Goal: Communication & Community: Answer question/provide support

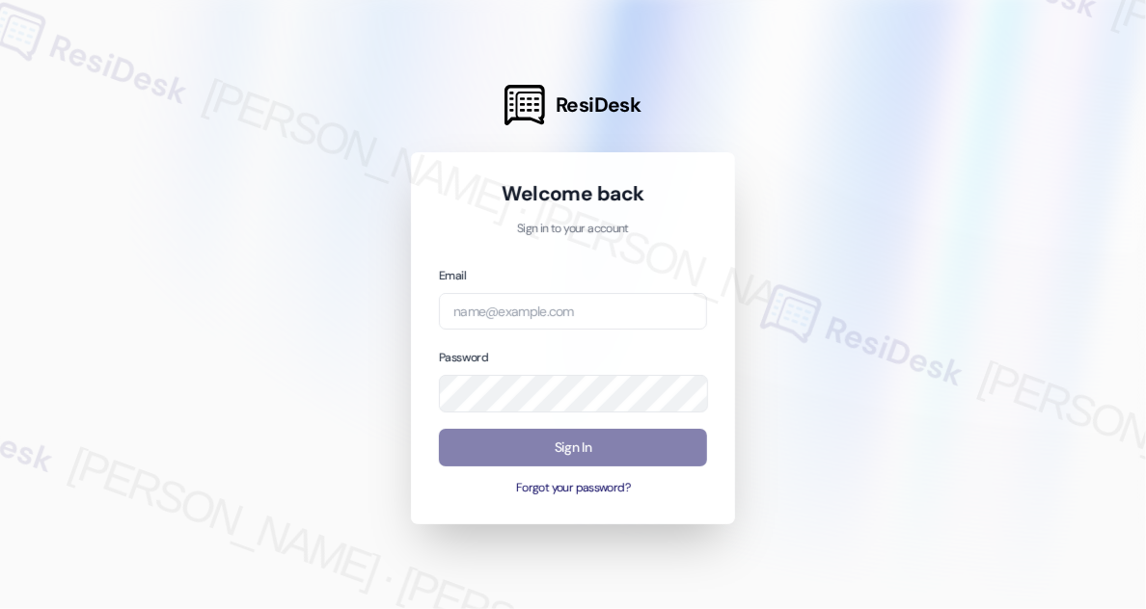
click at [528, 282] on div "Email" at bounding box center [573, 298] width 268 height 66
click at [524, 300] on input "email" at bounding box center [573, 312] width 268 height 38
type input "automated-surveys-habitat-katrina.lopez@habitat.com"
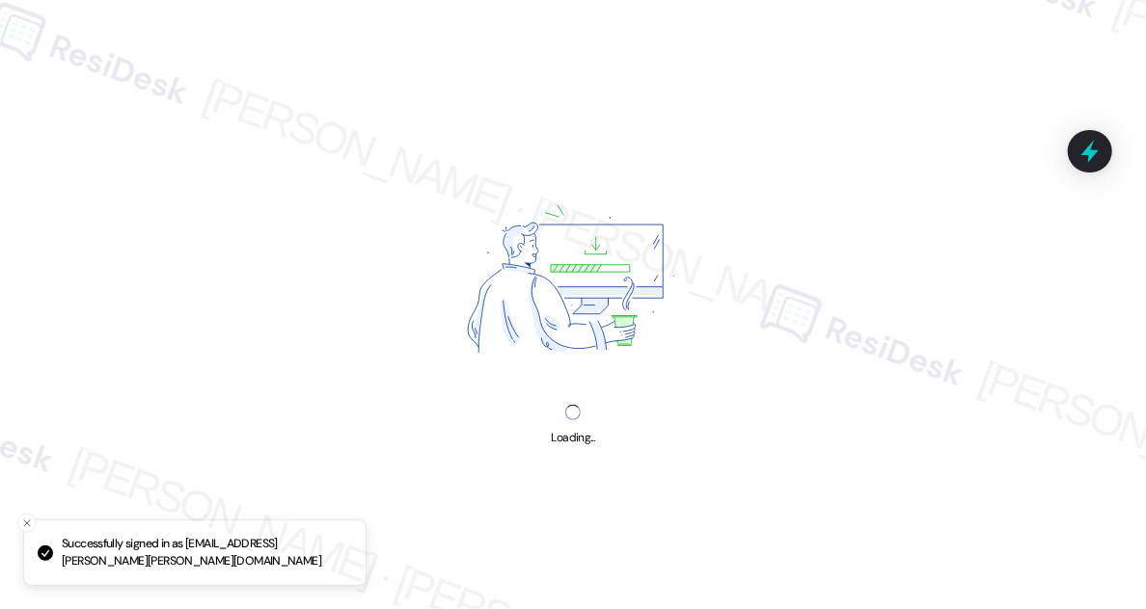
click at [981, 66] on div "Loading..." at bounding box center [573, 304] width 1146 height 609
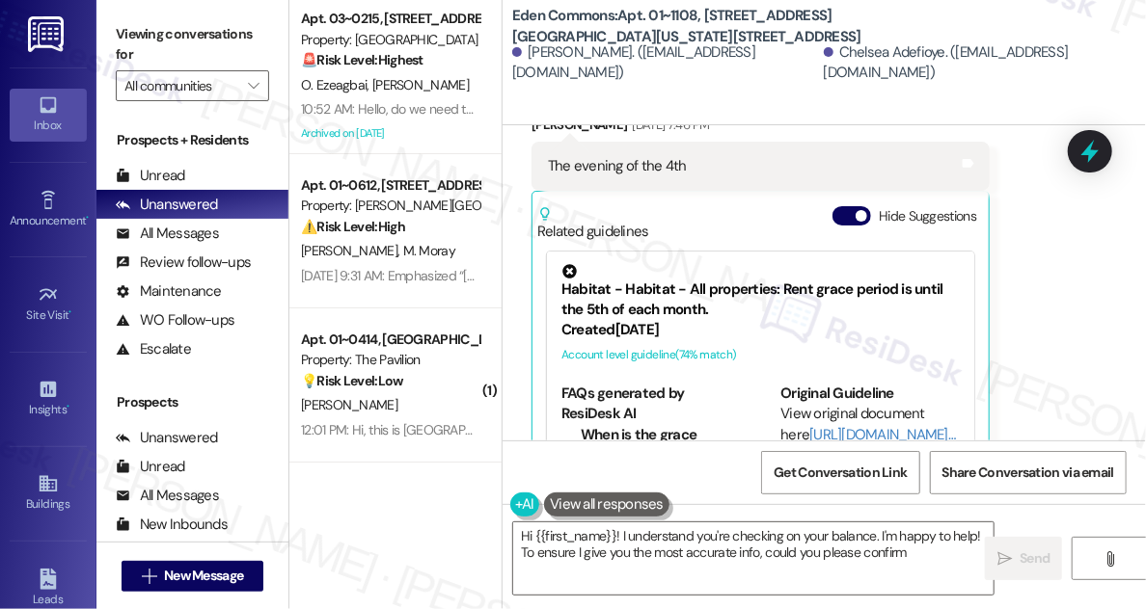
scroll to position [2741, 0]
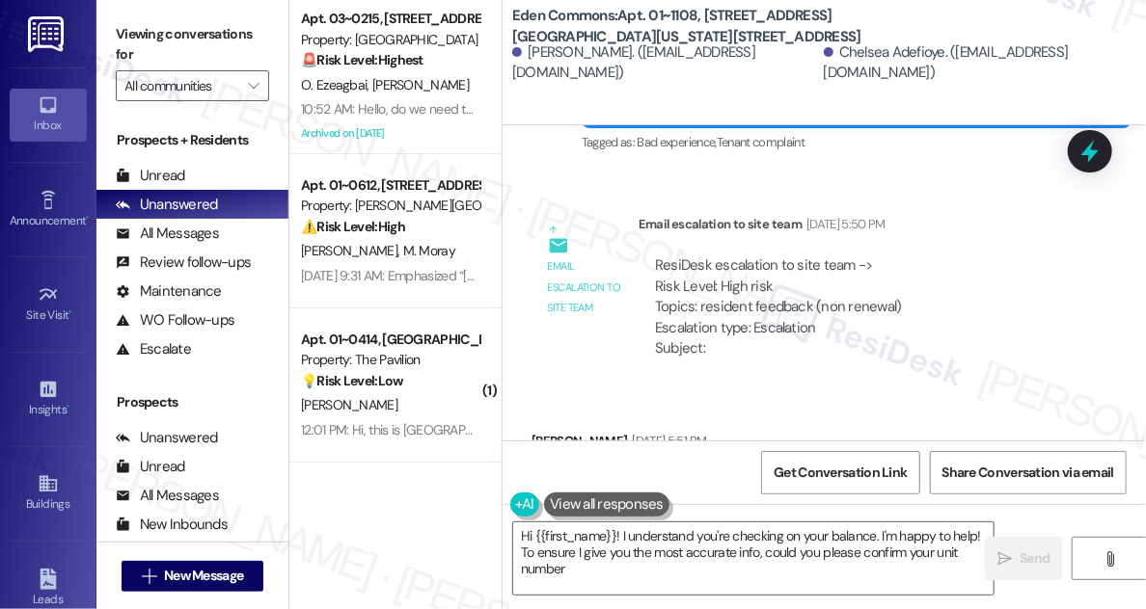
type textarea "Hi {{first_name}}! I understand you're checking on your balance. I'm happy to h…"
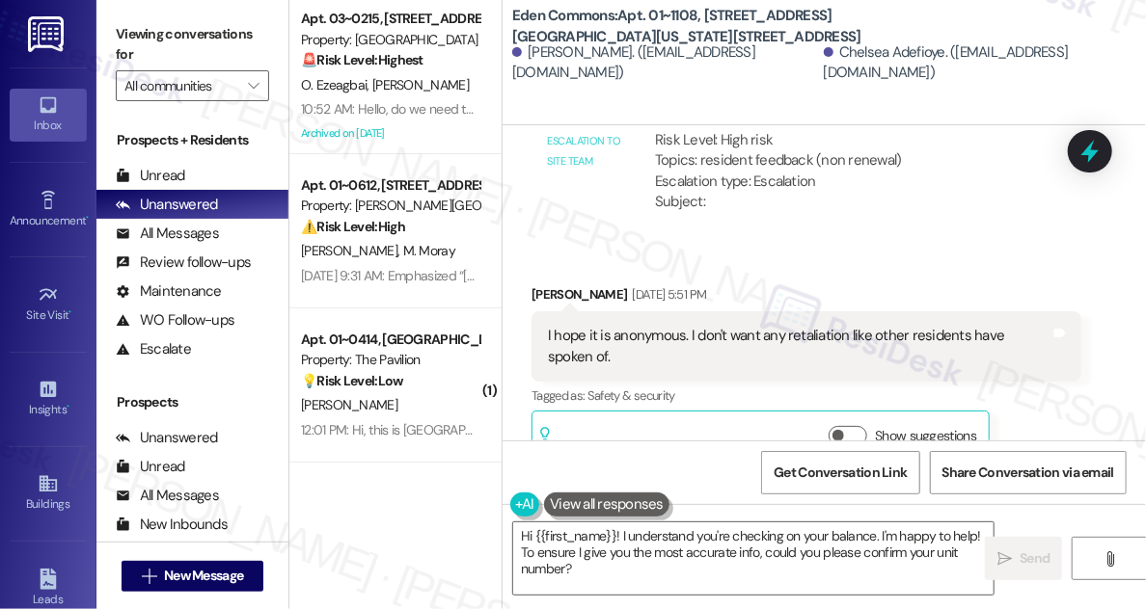
scroll to position [3004, 0]
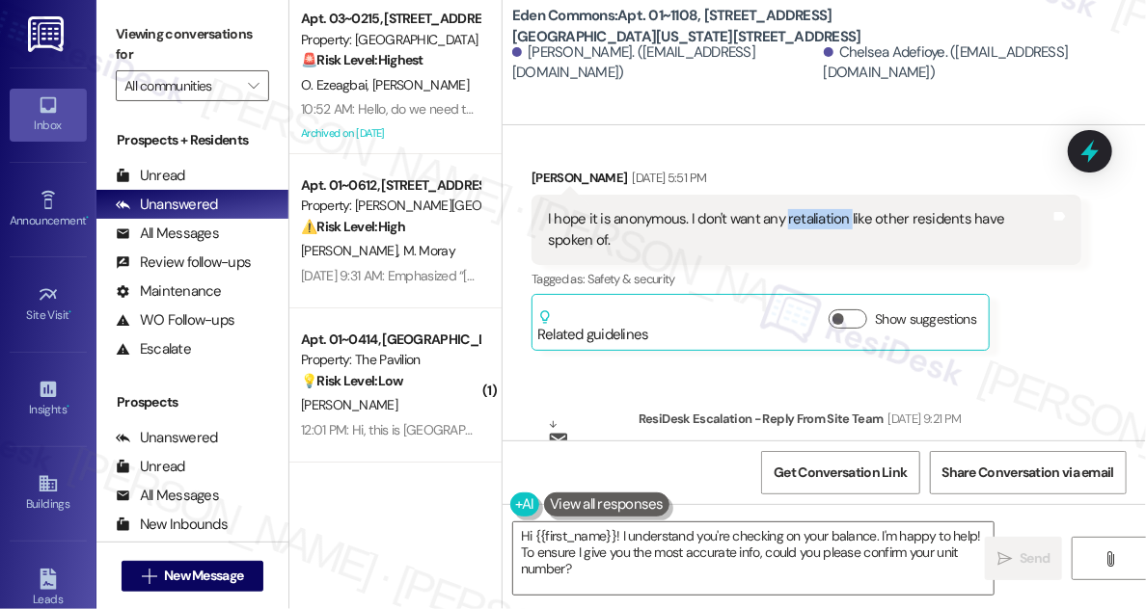
drag, startPoint x: 785, startPoint y: 195, endPoint x: 886, endPoint y: 190, distance: 101.4
click at [877, 209] on div "I hope it is anonymous. I don't want any retaliation like other residents have …" at bounding box center [799, 229] width 502 height 41
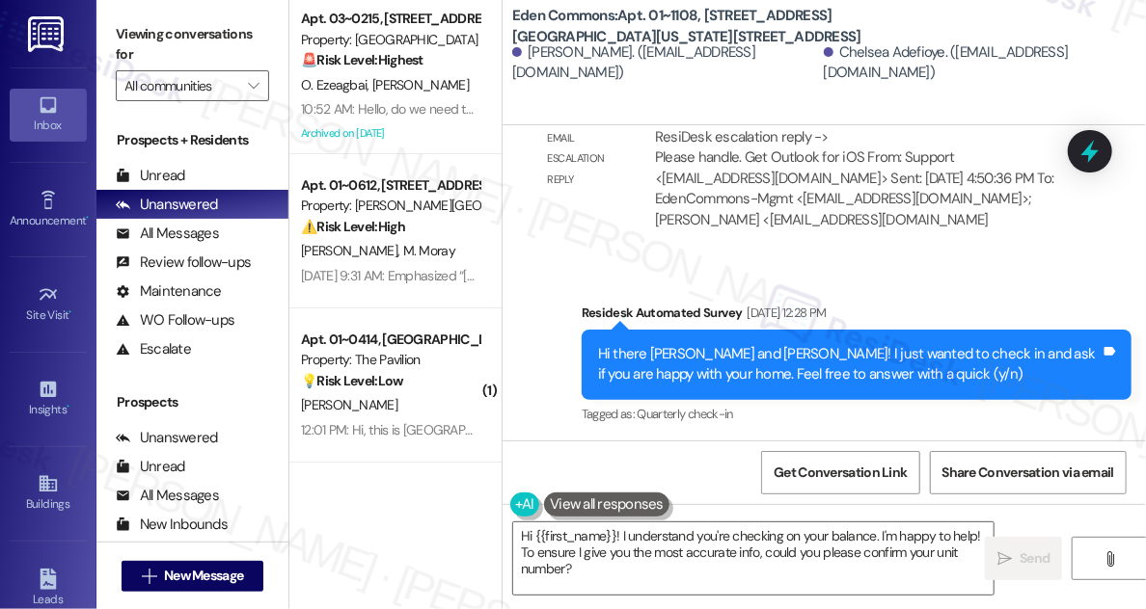
scroll to position [3355, 0]
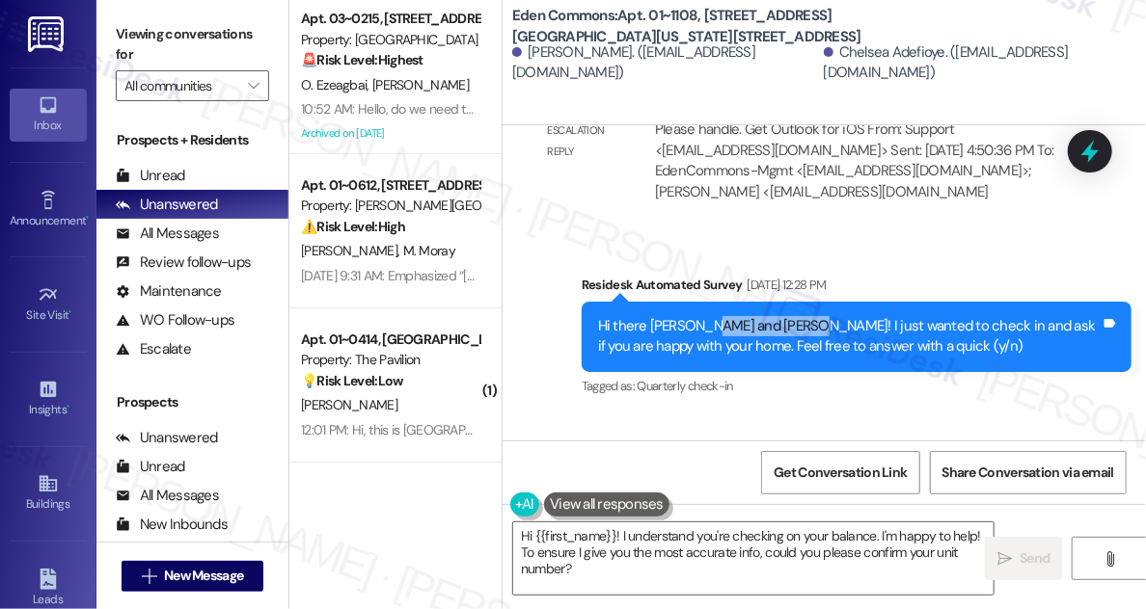
click at [783, 316] on div "Hi there Cherie and Chelsea! I just wanted to check in and ask if you are happy…" at bounding box center [849, 336] width 502 height 41
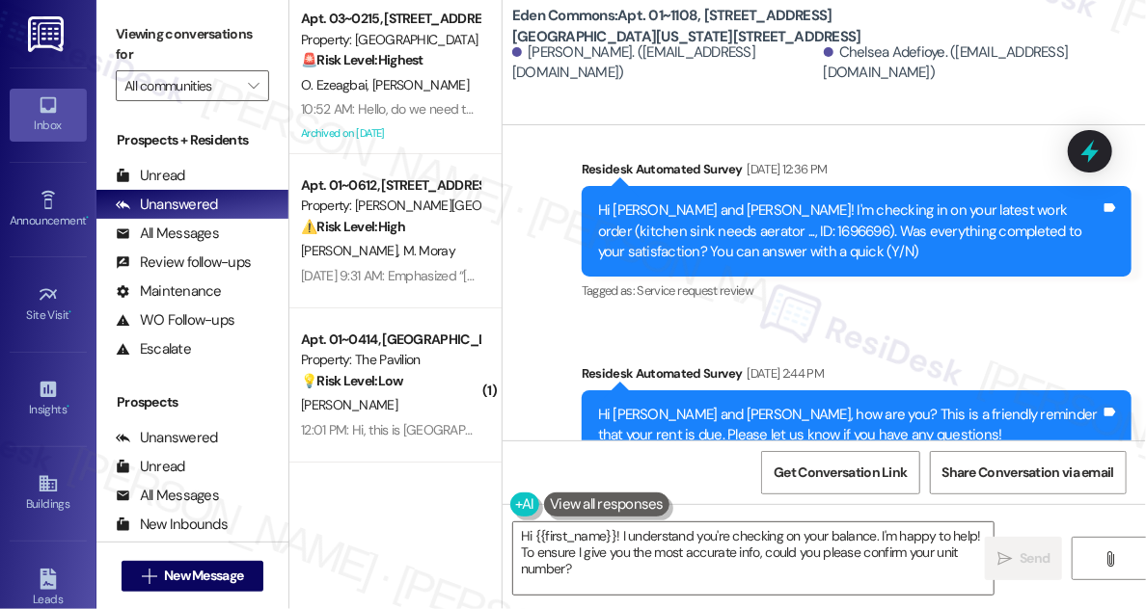
scroll to position [3705, 0]
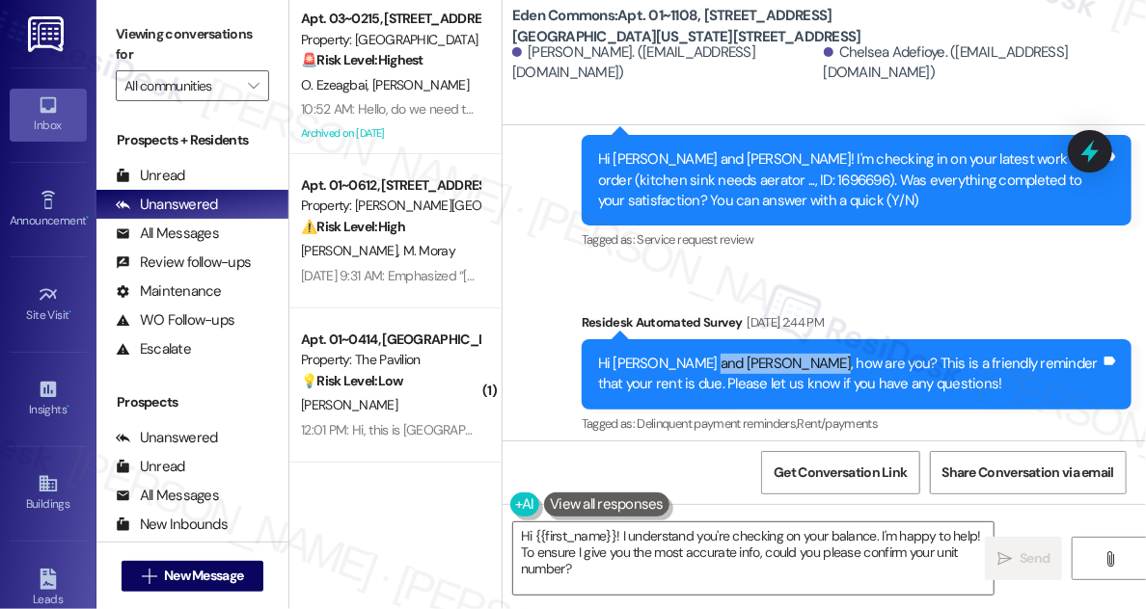
drag, startPoint x: 702, startPoint y: 338, endPoint x: 830, endPoint y: 346, distance: 128.5
click at [830, 354] on div "Hi Cherie and Chelsea, how are you? This is a friendly reminder that your rent …" at bounding box center [849, 374] width 502 height 41
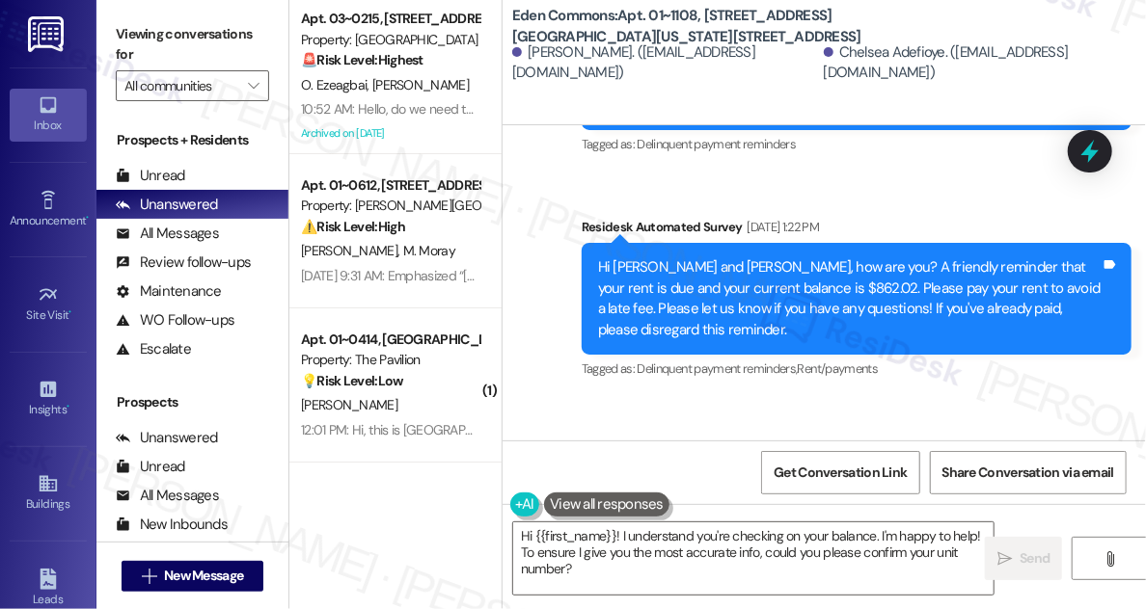
scroll to position [10642, 0]
